Goal: Find specific page/section

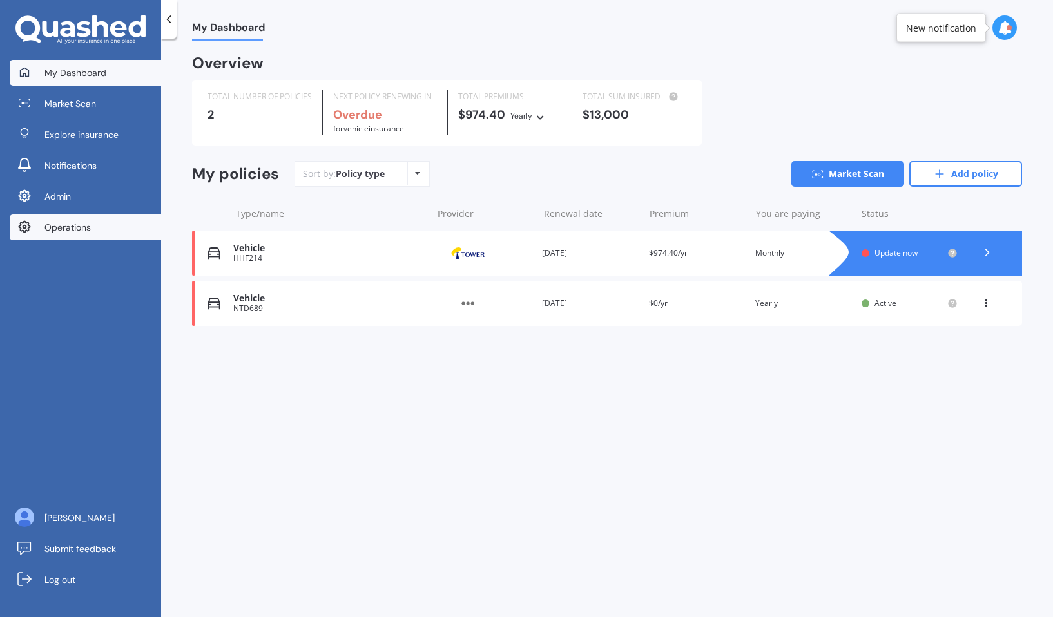
click at [84, 216] on link "Operations" at bounding box center [85, 228] width 151 height 26
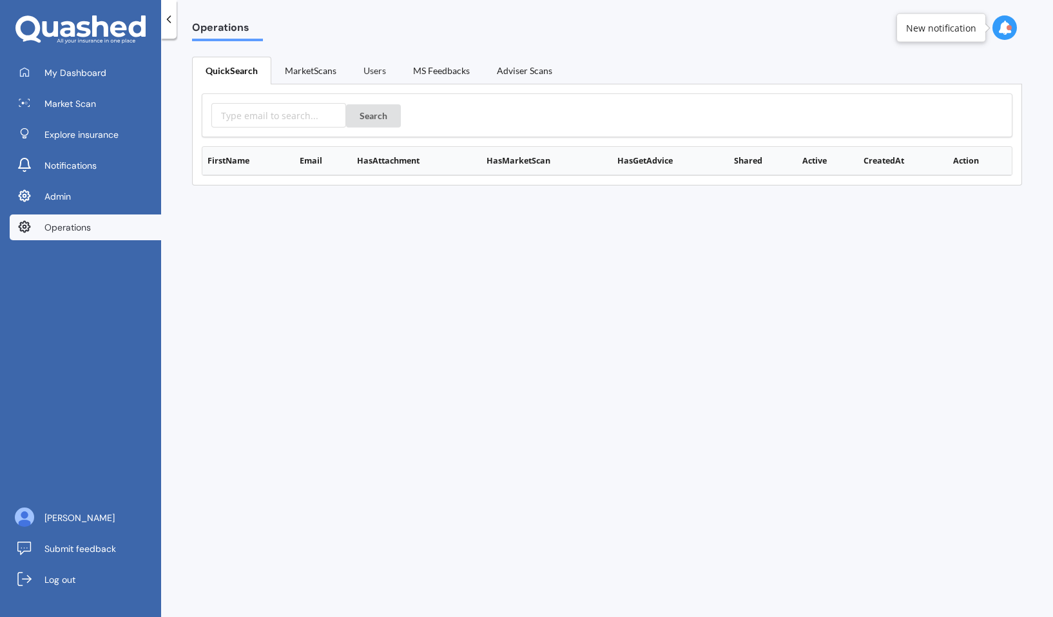
click at [368, 68] on link "Users" at bounding box center [375, 70] width 50 height 27
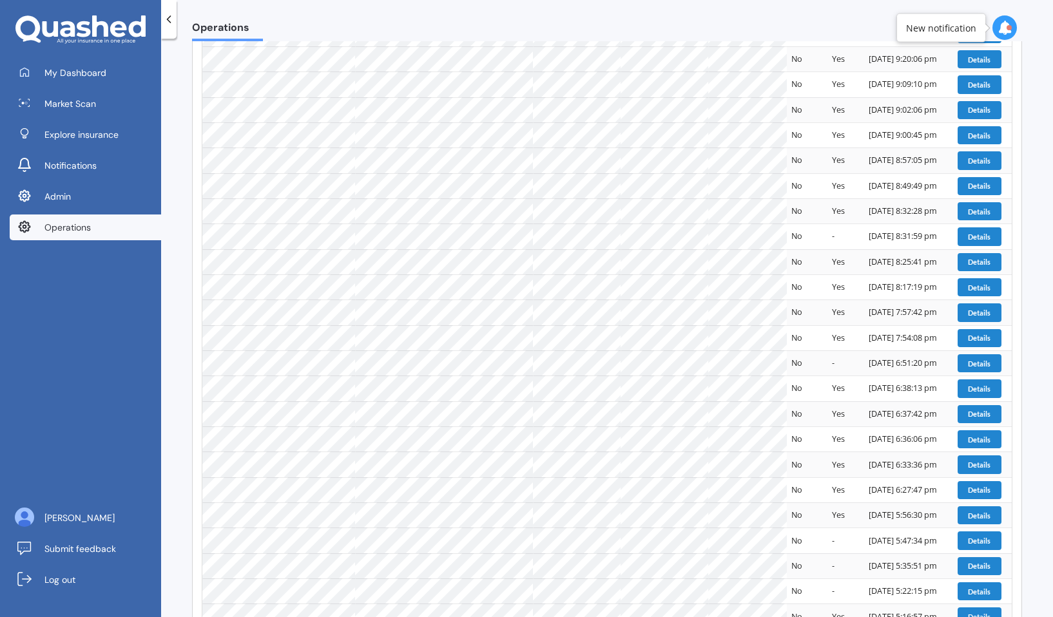
scroll to position [543, 0]
